Goal: Find specific page/section: Find specific page/section

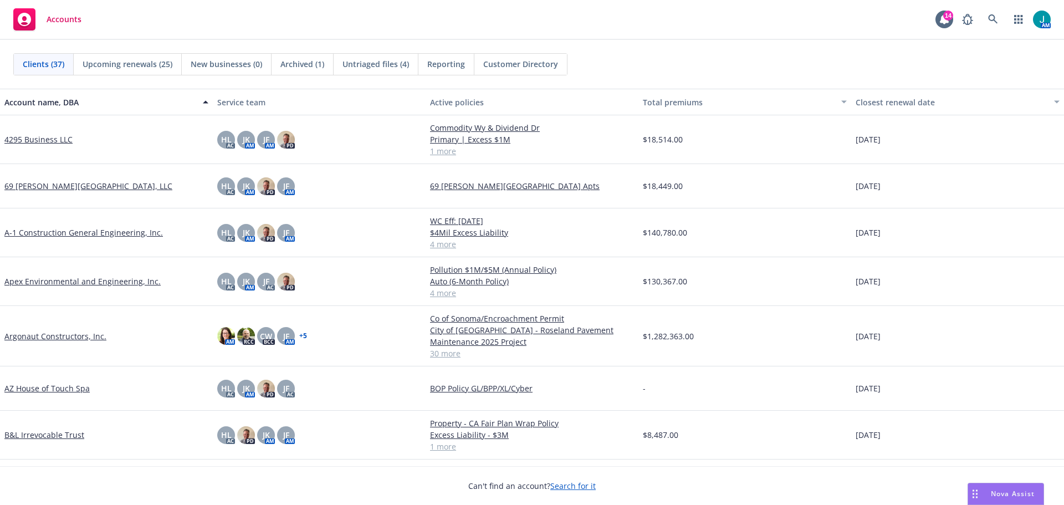
click at [1028, 493] on span "Nova Assist" at bounding box center [1013, 493] width 44 height 9
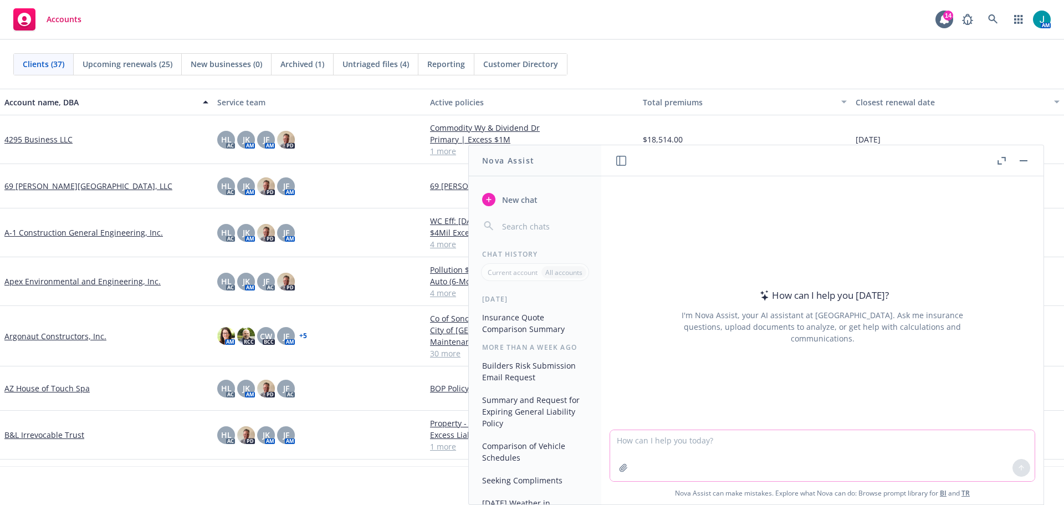
click at [632, 446] on textarea at bounding box center [822, 455] width 425 height 51
type textarea "what is the difference between no coinsurance and 80% coinsurance"
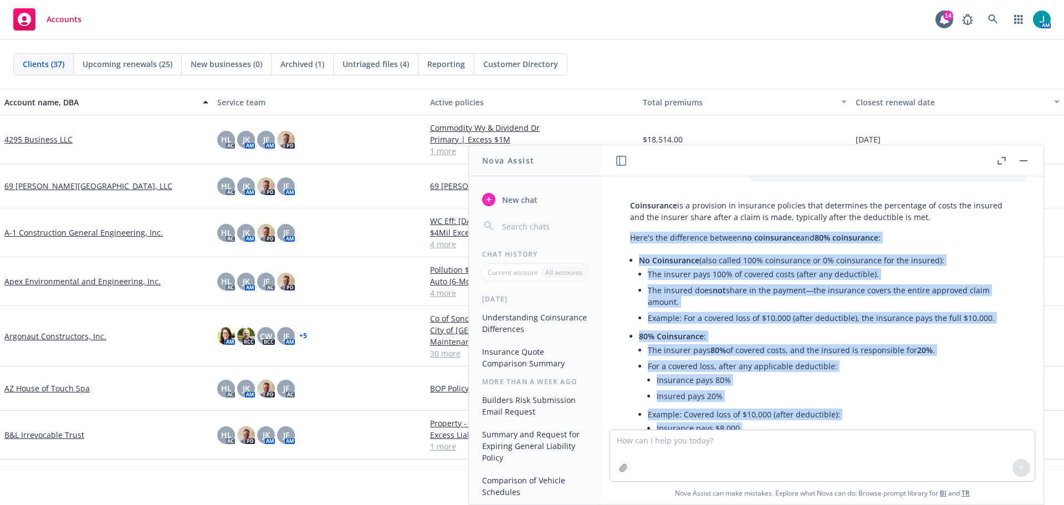
scroll to position [83, 0]
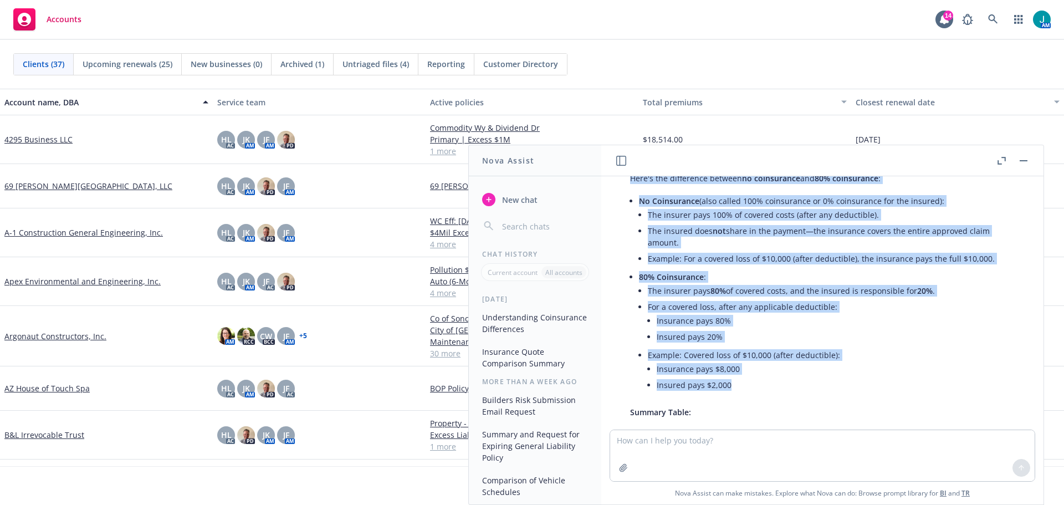
drag, startPoint x: 631, startPoint y: 259, endPoint x: 741, endPoint y: 384, distance: 166.5
click at [741, 384] on div "Coinsurance is a provision in insurance policies that determines the percentage…" at bounding box center [822, 385] width 407 height 499
copy div "Here's the difference between no coinsurance and 80% coinsurance : No Coinsuran…"
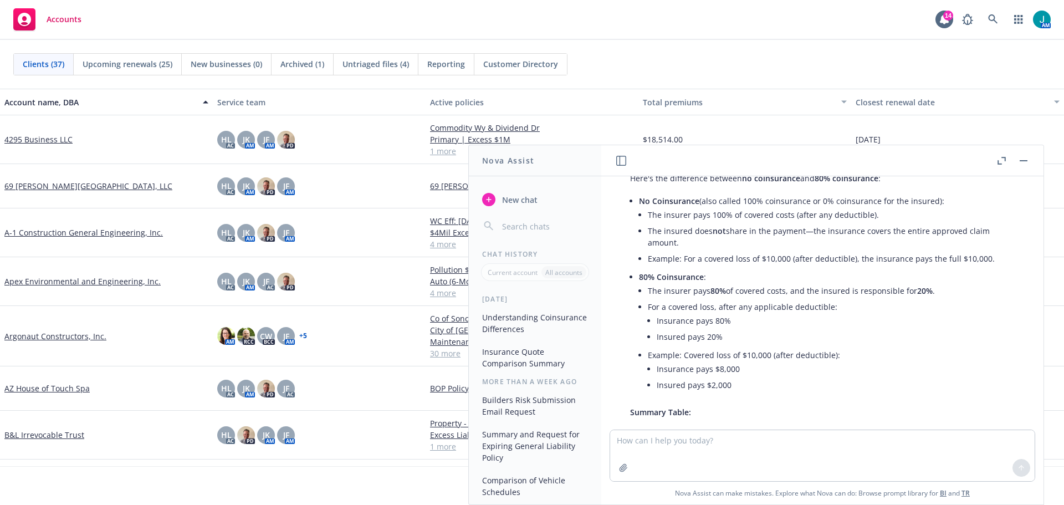
click at [385, 68] on span "Untriaged files (4)" at bounding box center [376, 64] width 67 height 12
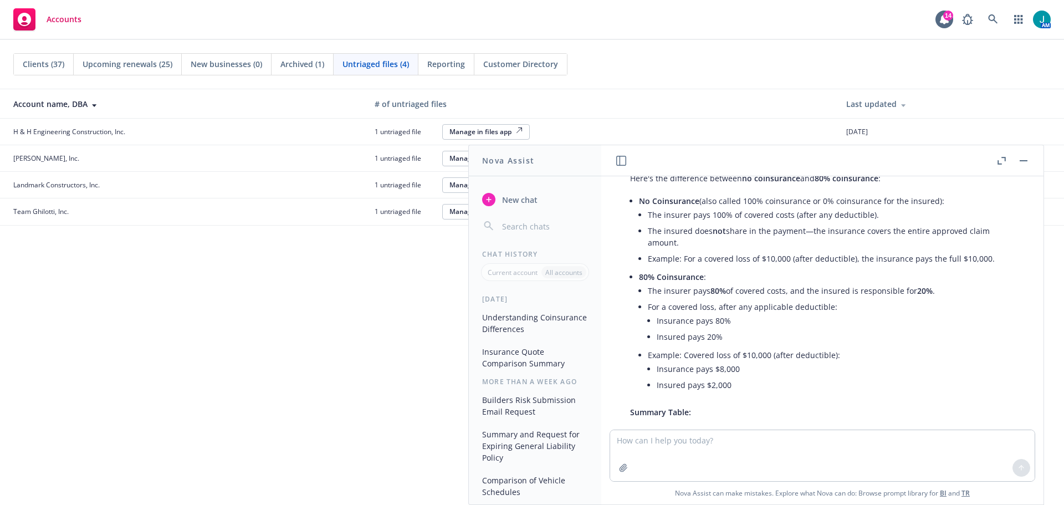
click at [1020, 161] on rect "button" at bounding box center [1024, 160] width 8 height 1
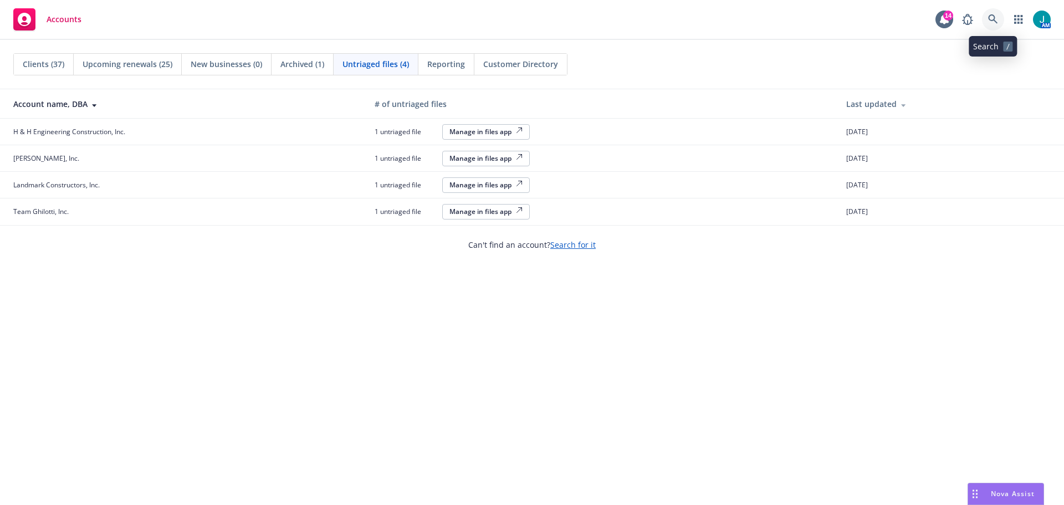
click at [994, 19] on icon at bounding box center [992, 18] width 9 height 9
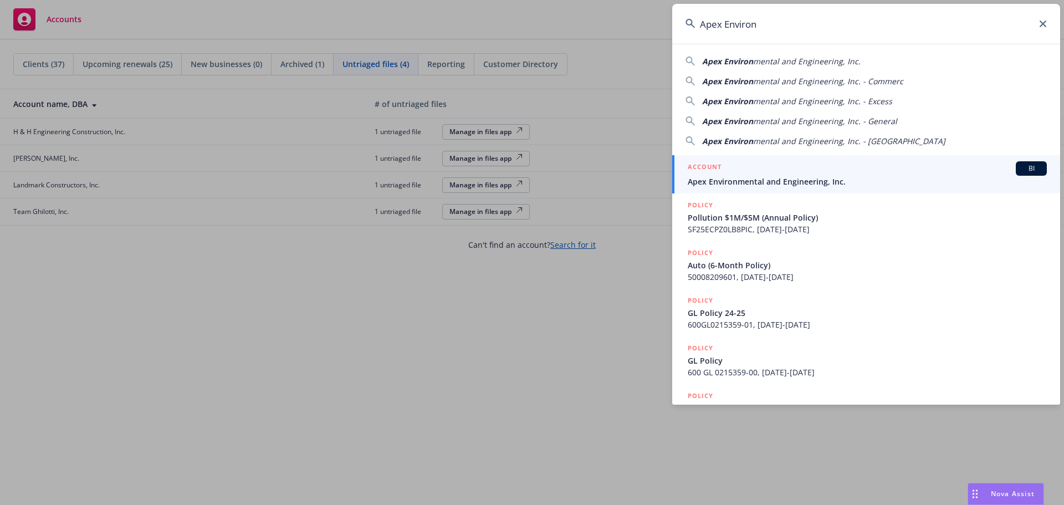
type input "Apex Environ"
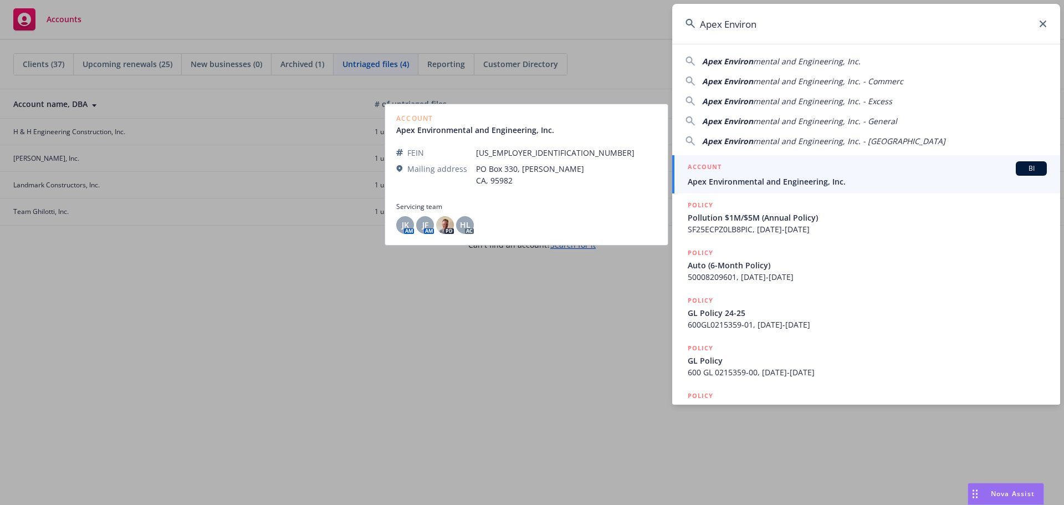
click at [1020, 167] on span "BI" at bounding box center [1031, 168] width 22 height 10
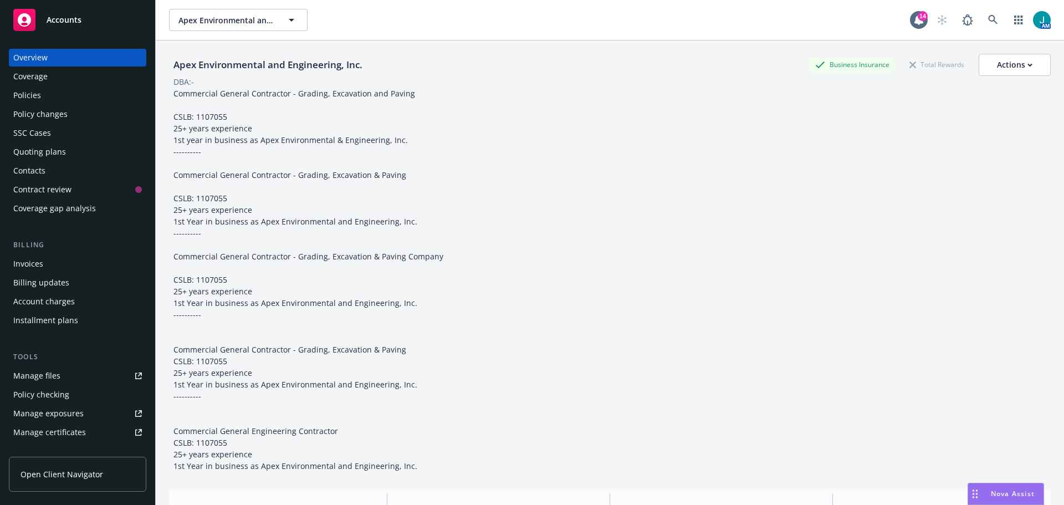
click at [60, 413] on div "Manage exposures" at bounding box center [48, 414] width 70 height 18
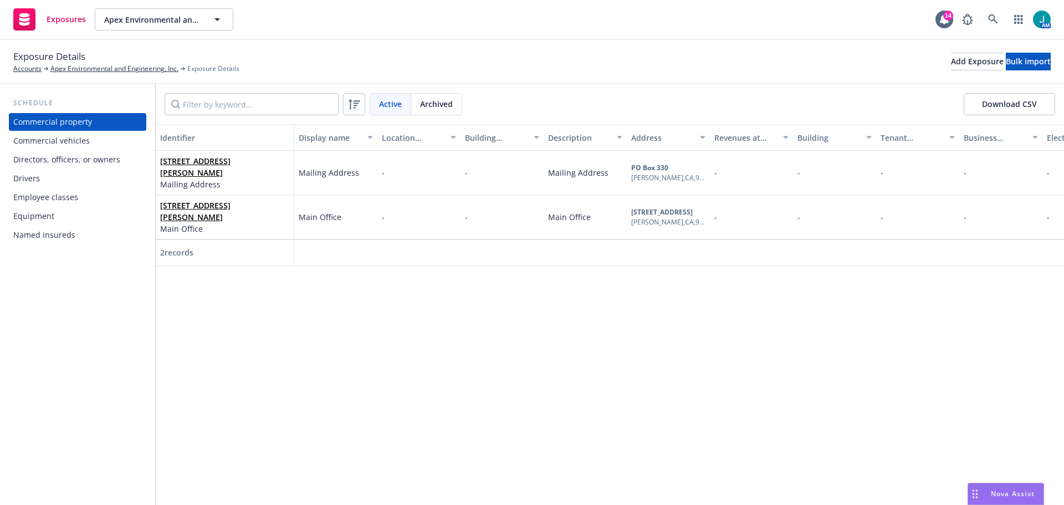
click at [54, 182] on div "Drivers" at bounding box center [77, 179] width 129 height 18
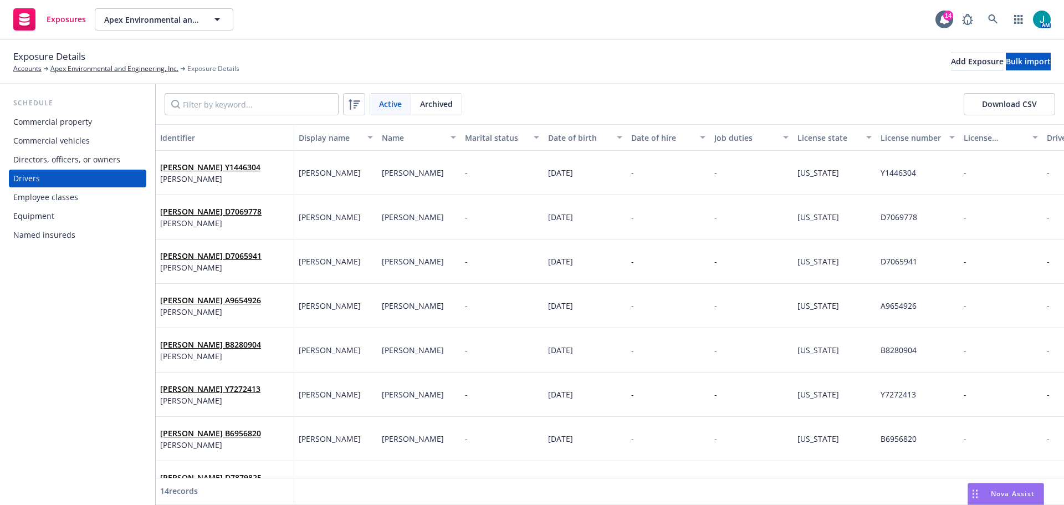
click at [63, 141] on div "Commercial vehicles" at bounding box center [51, 141] width 76 height 18
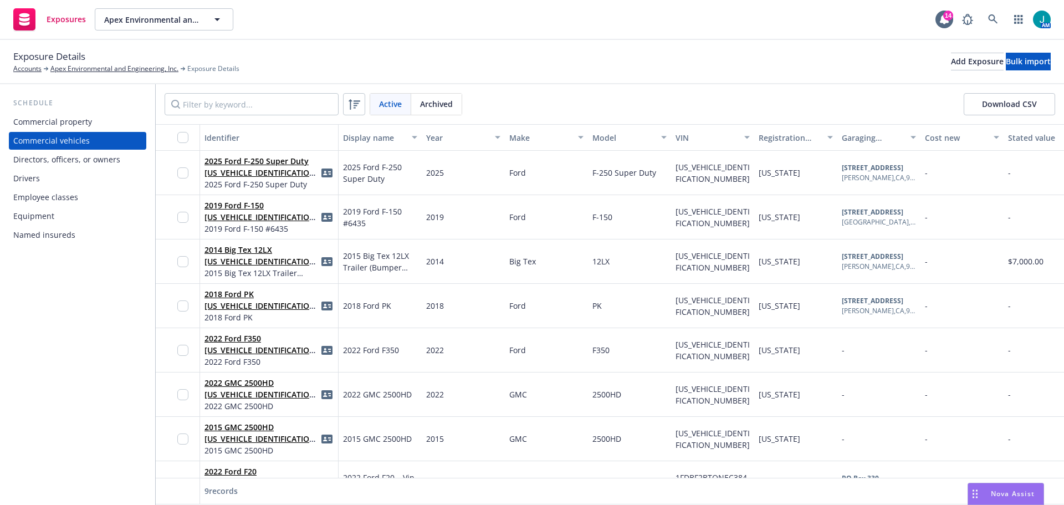
click at [47, 214] on div "Equipment" at bounding box center [33, 216] width 41 height 18
